Goal: Task Accomplishment & Management: Manage account settings

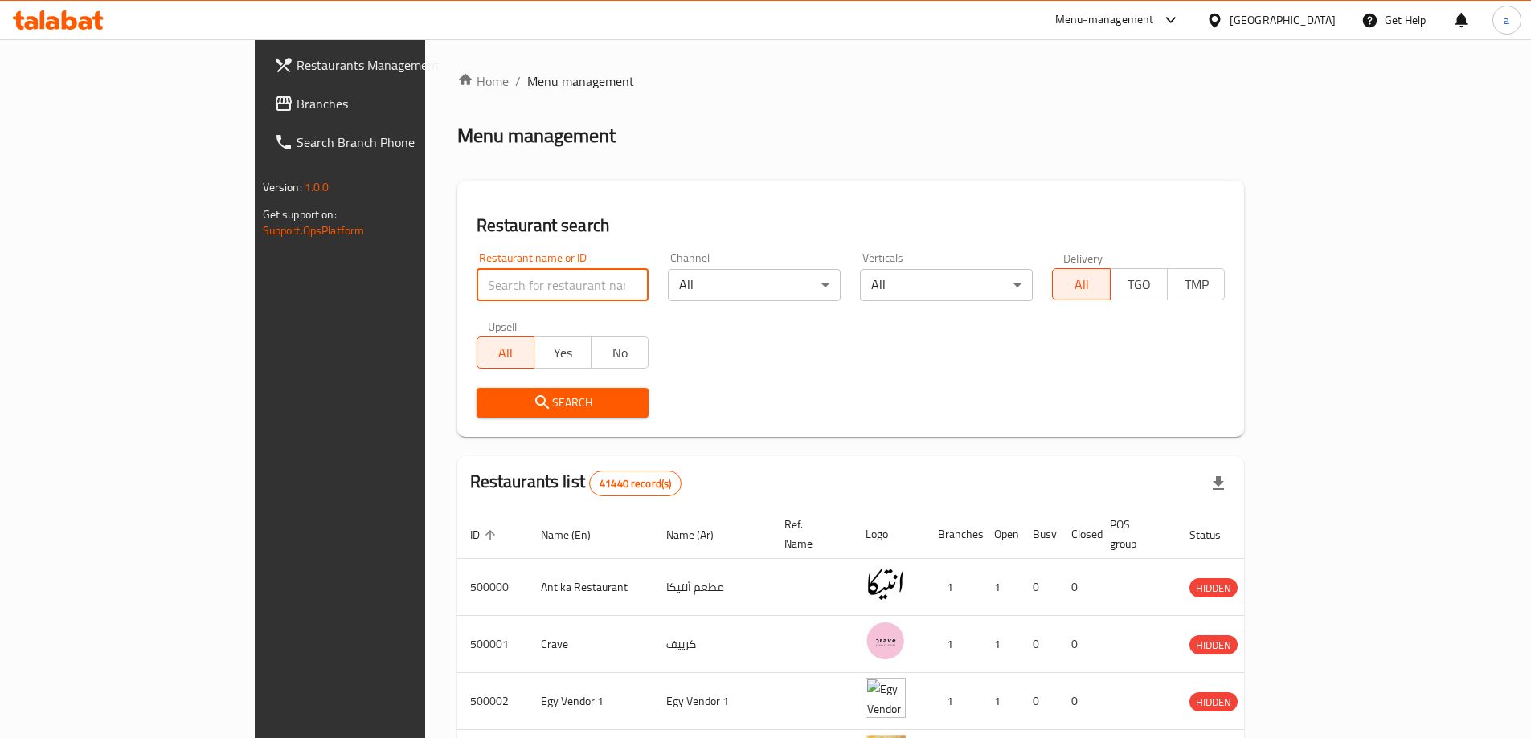
click at [477, 280] on input "search" at bounding box center [563, 285] width 173 height 32
click at [1323, 27] on div "[GEOGRAPHIC_DATA]" at bounding box center [1282, 20] width 106 height 18
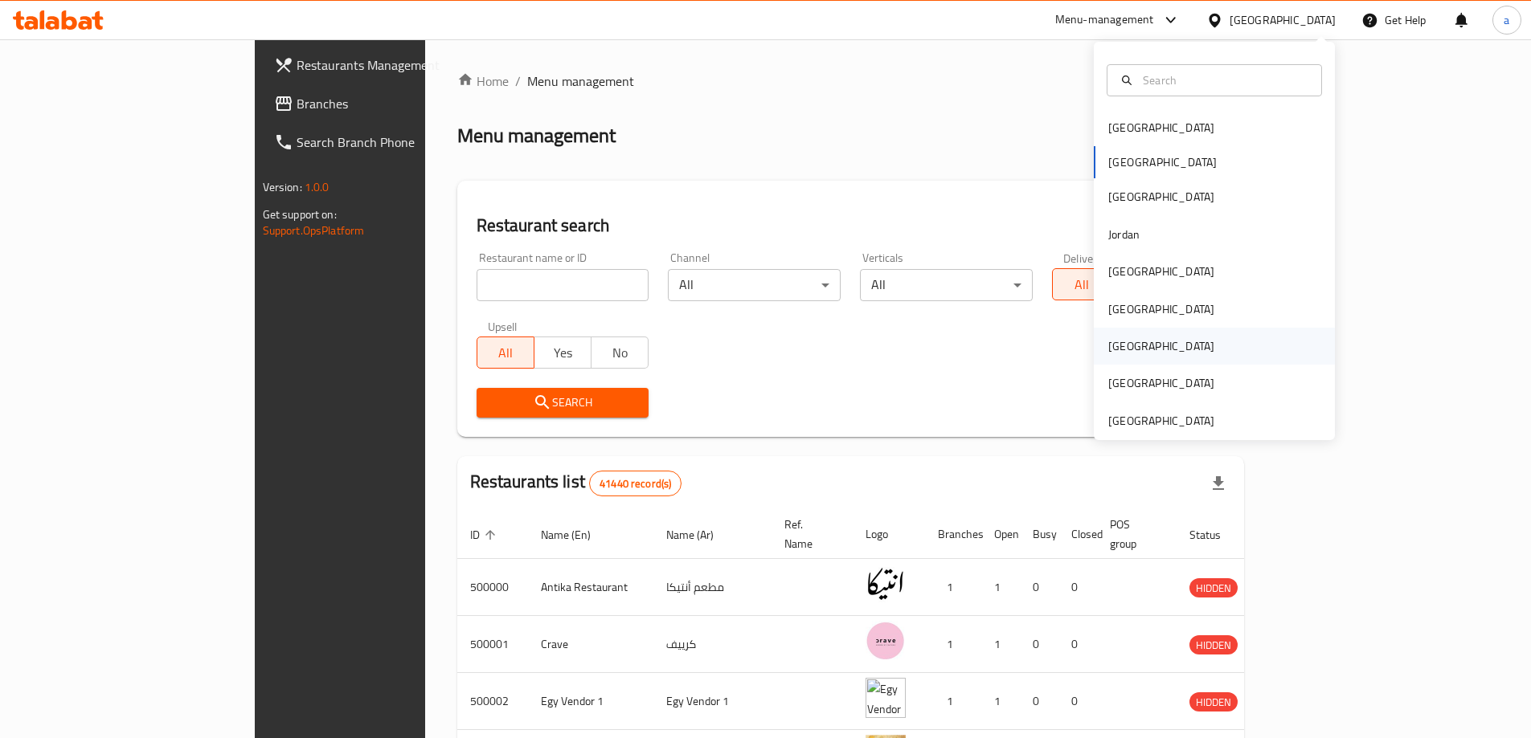
click at [1162, 338] on div "[GEOGRAPHIC_DATA]" at bounding box center [1214, 346] width 241 height 37
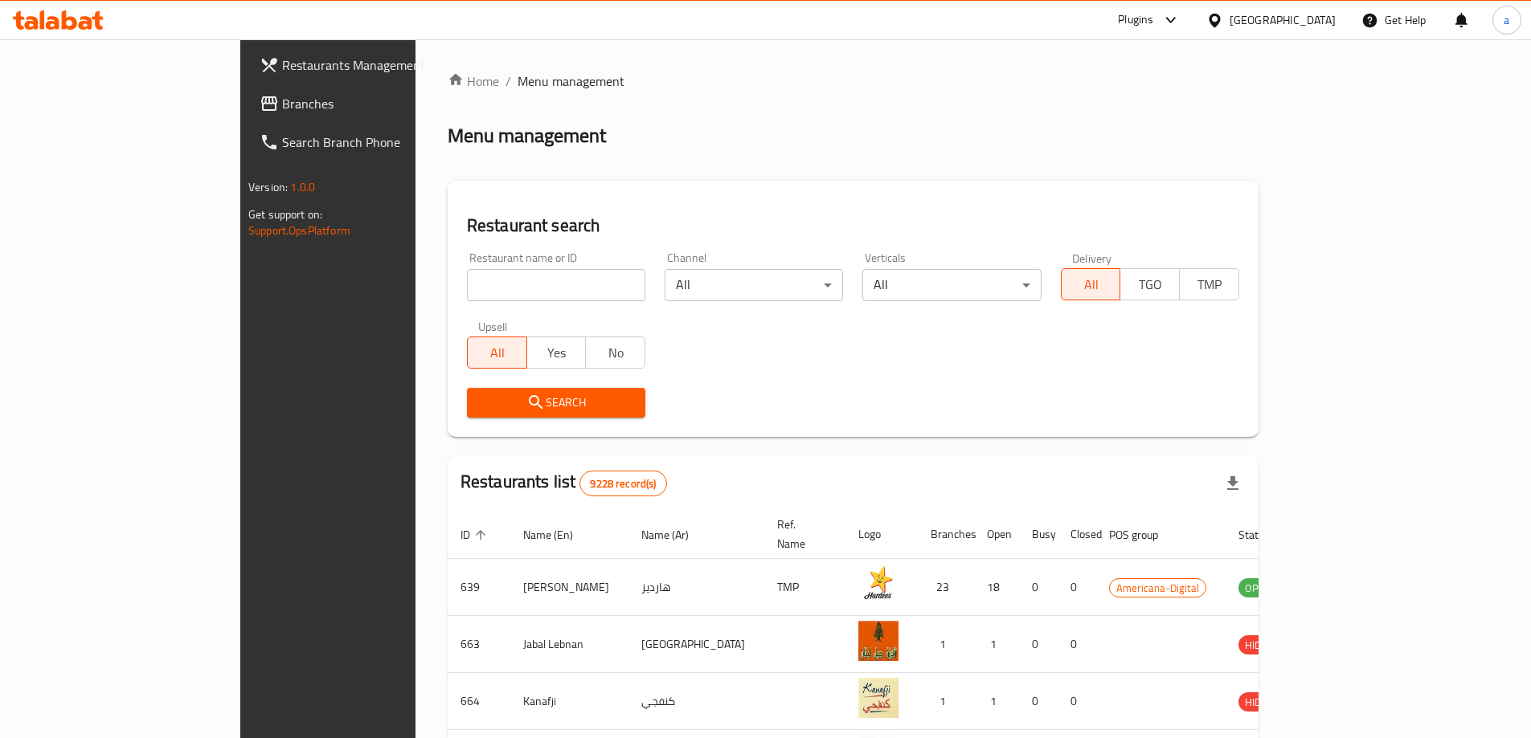
click at [473, 308] on div "Restaurant name or ID Restaurant name or ID" at bounding box center [556, 277] width 198 height 68
click at [467, 290] on input "search" at bounding box center [556, 285] width 178 height 32
paste input "780319"
type input "780319"
click button "Search" at bounding box center [556, 403] width 178 height 30
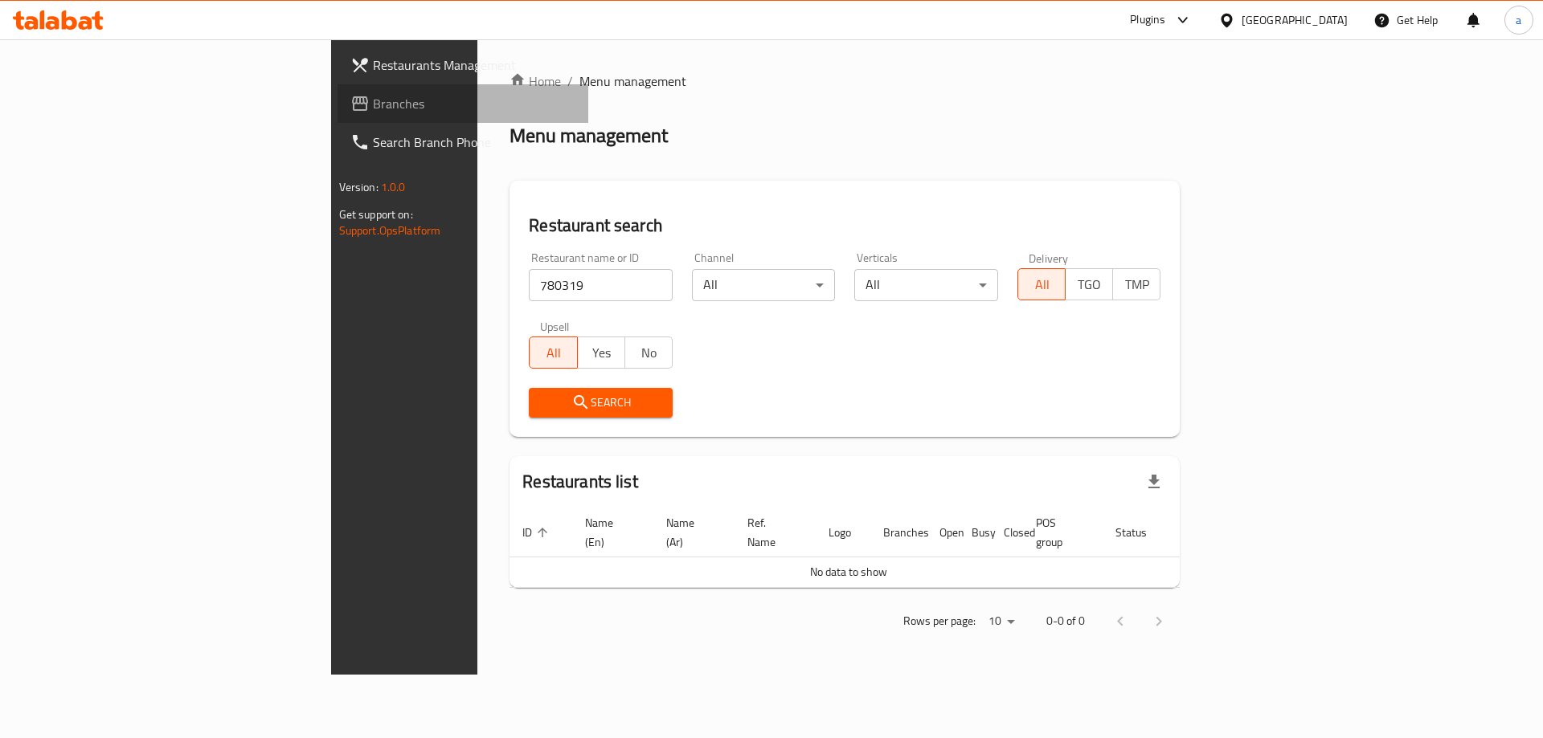
click at [373, 106] on span "Branches" at bounding box center [474, 103] width 203 height 19
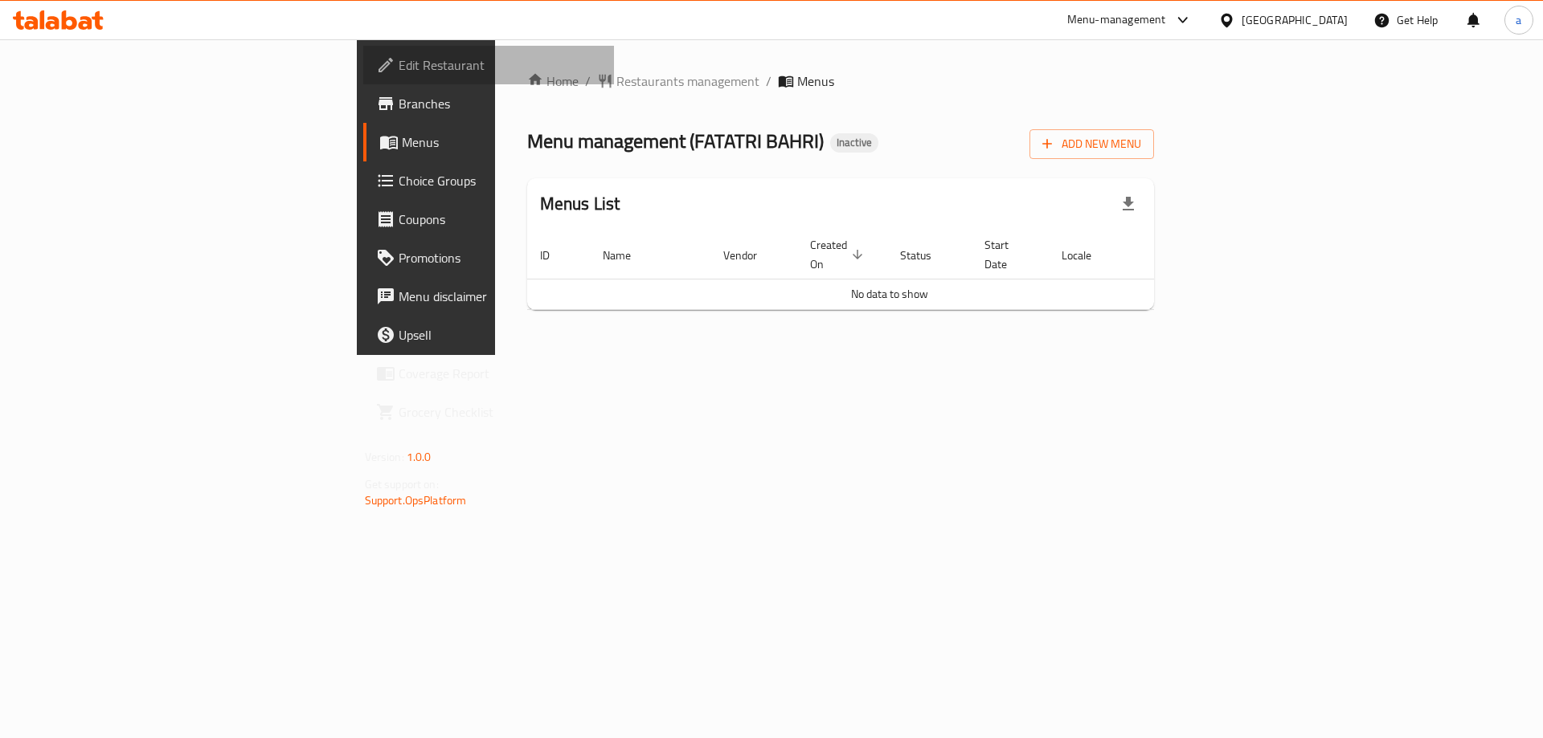
click at [399, 75] on span "Edit Restaurant" at bounding box center [500, 64] width 203 height 19
